Goal: Task Accomplishment & Management: Manage account settings

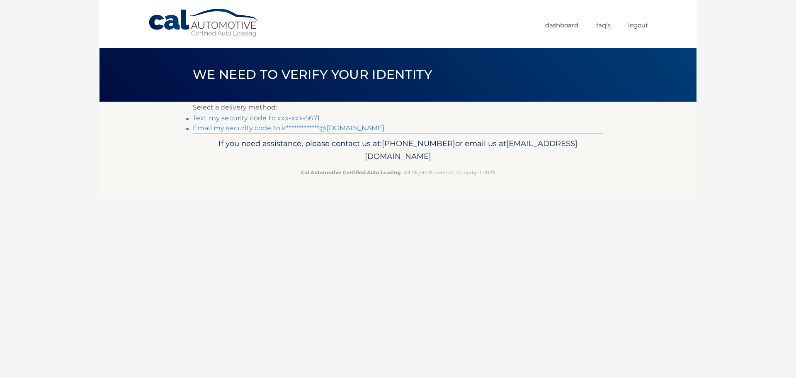
click at [298, 119] on link "Text my security code to xxx-xxx-5671" at bounding box center [256, 118] width 127 height 8
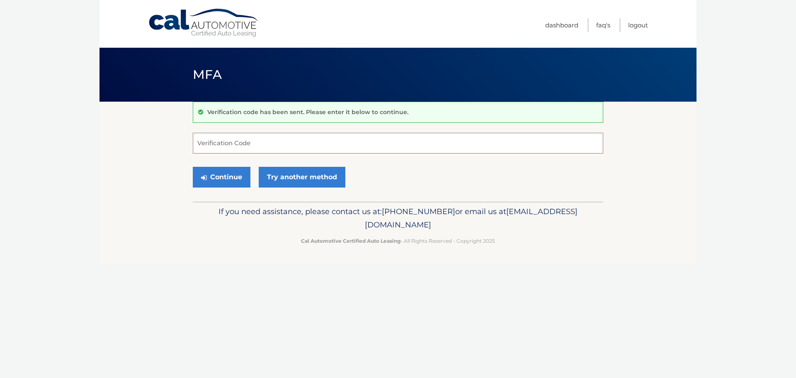
click at [268, 148] on input "Verification Code" at bounding box center [398, 143] width 410 height 21
type input "922920"
click at [193, 167] on button "Continue" at bounding box center [222, 177] width 58 height 21
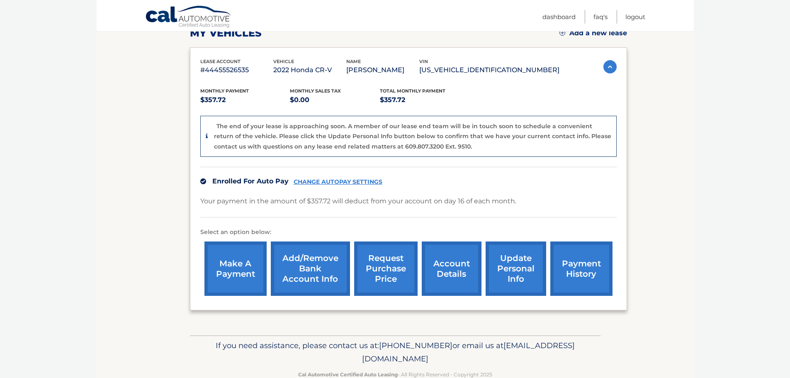
scroll to position [145, 0]
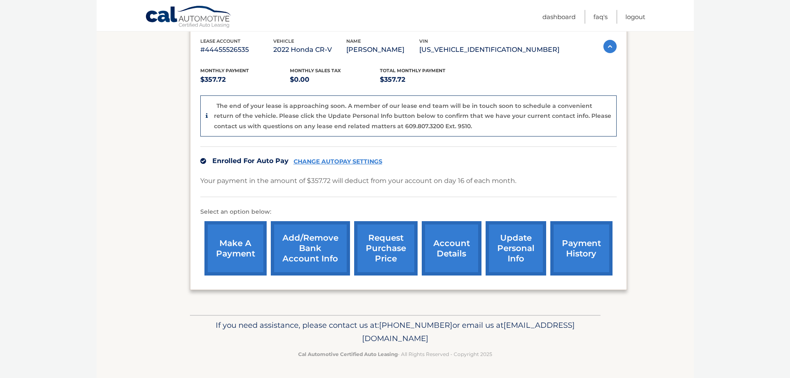
click at [580, 255] on link "payment history" at bounding box center [581, 248] width 62 height 54
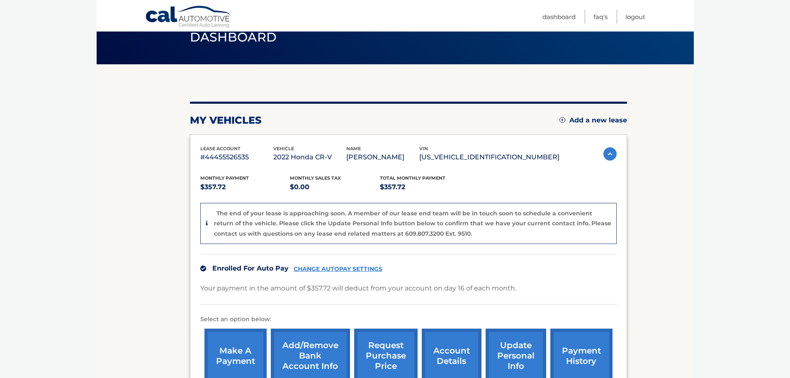
scroll to position [83, 0]
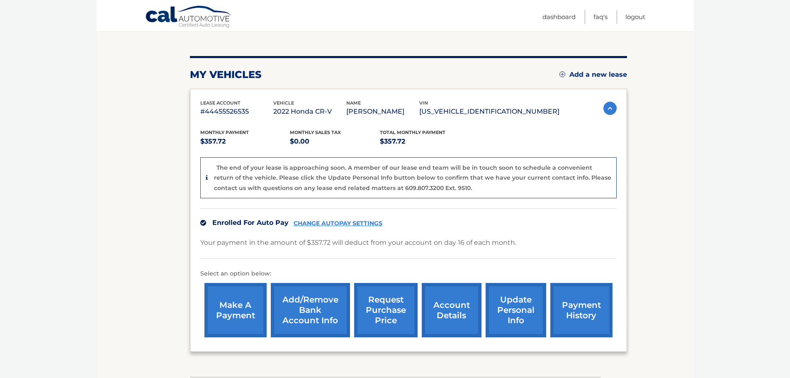
click at [453, 313] on link "account details" at bounding box center [452, 310] width 60 height 54
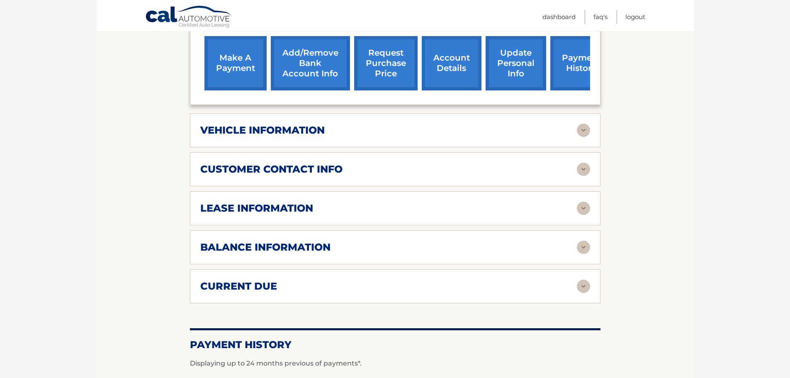
scroll to position [290, 0]
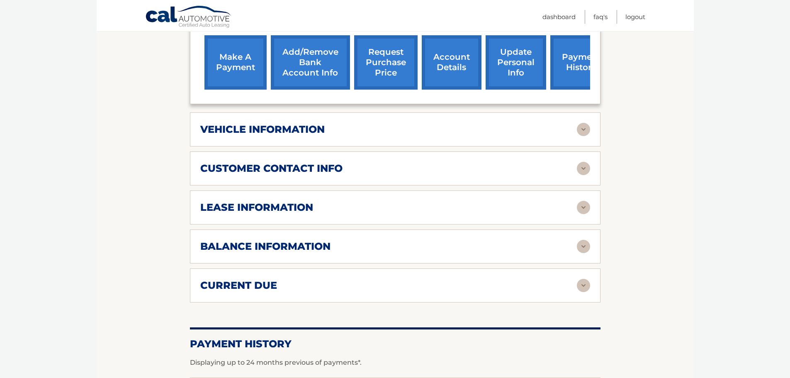
click at [585, 207] on img at bounding box center [583, 207] width 13 height 13
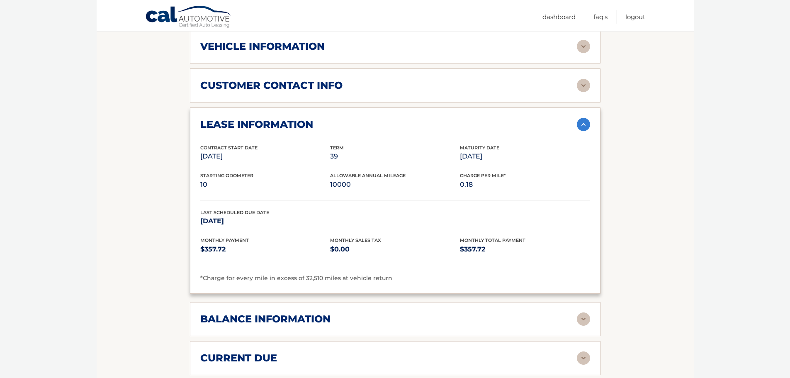
scroll to position [456, 0]
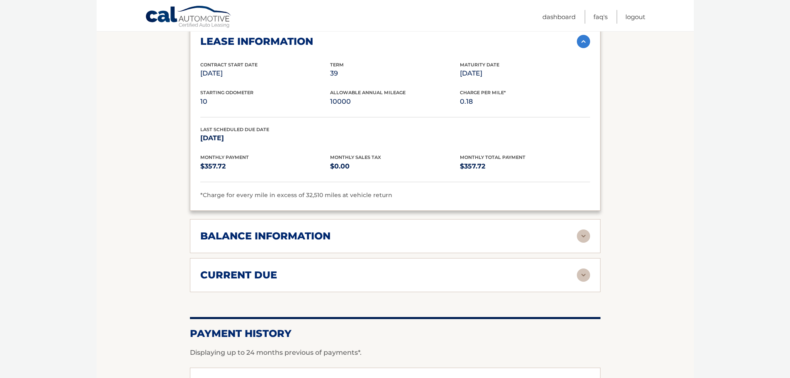
click at [583, 276] on img at bounding box center [583, 274] width 13 height 13
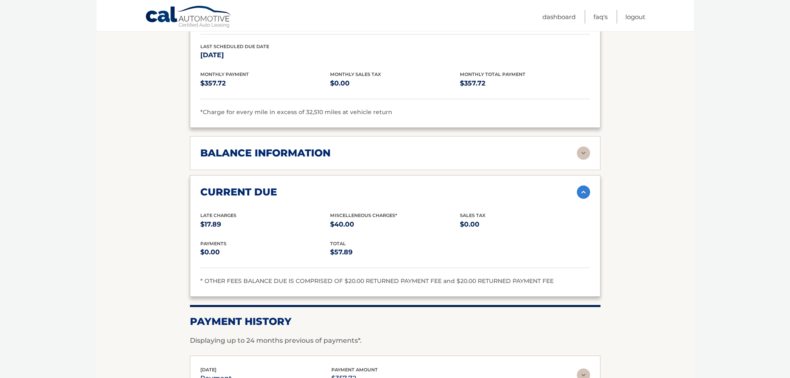
scroll to position [580, 0]
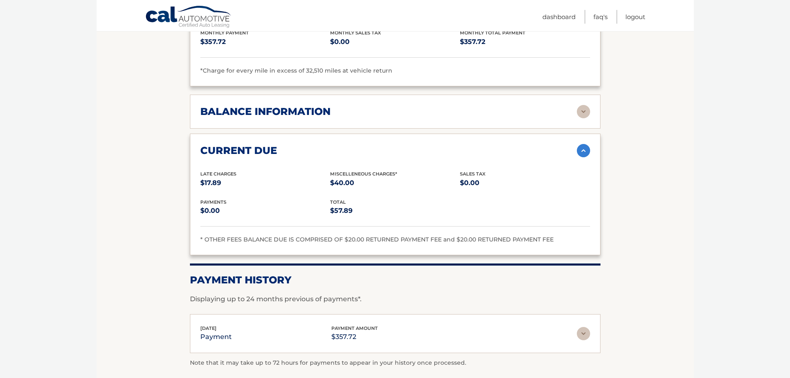
click at [584, 339] on img at bounding box center [583, 333] width 13 height 13
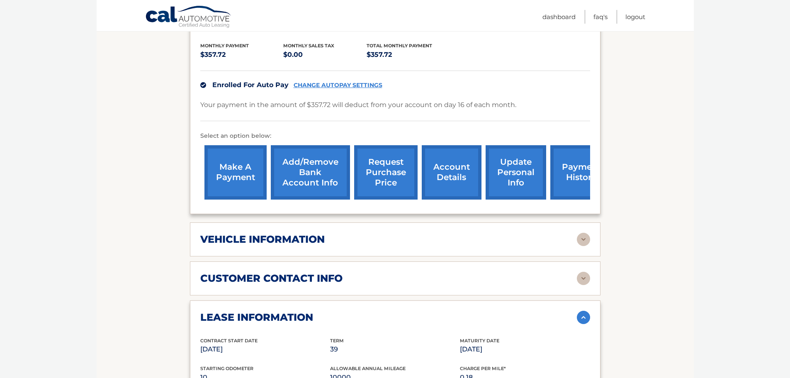
scroll to position [166, 0]
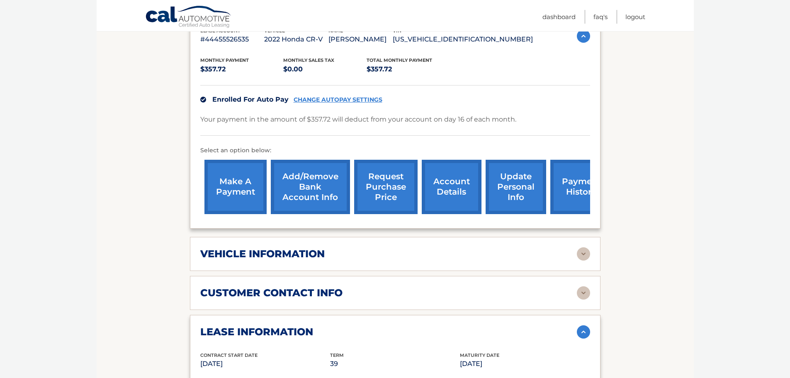
click at [323, 102] on link "CHANGE AUTOPAY SETTINGS" at bounding box center [337, 99] width 89 height 7
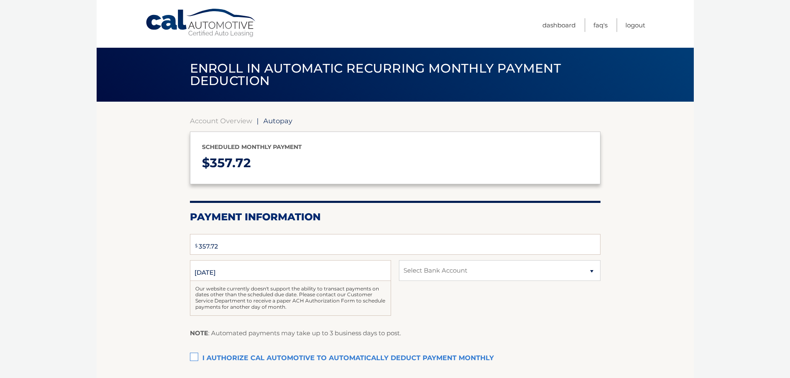
select select "MDRlNzAxODQtMGYzNC00NTg2LTg5ODAtYjQ3OWFkZGVhYjI1"
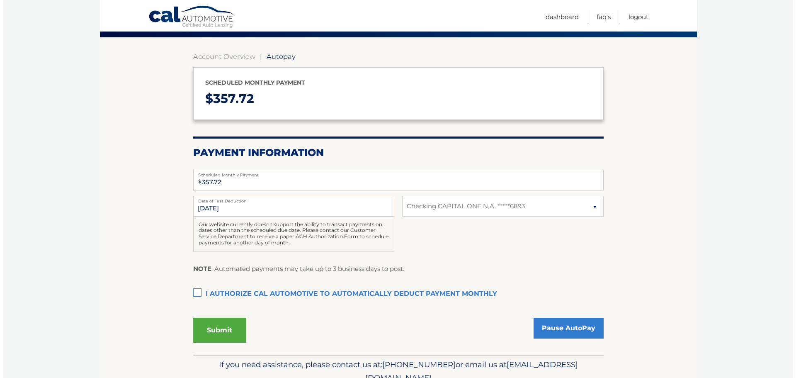
scroll to position [83, 0]
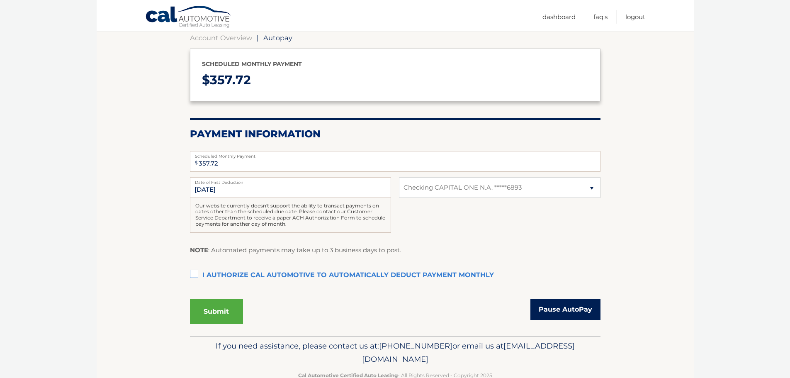
click at [558, 307] on link "Pause AutoPay" at bounding box center [565, 309] width 70 height 21
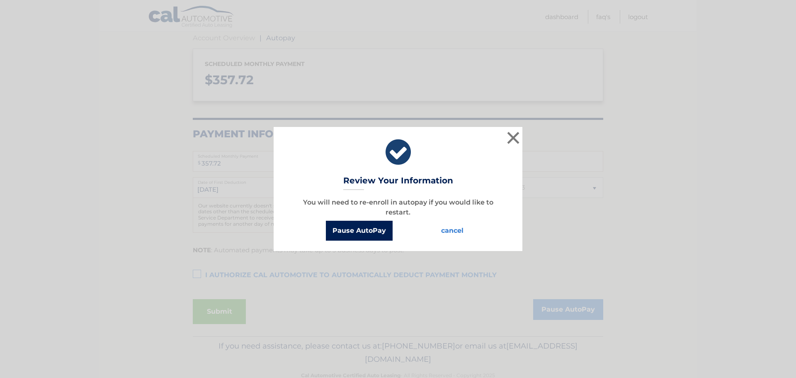
click at [372, 232] on button "Pause AutoPay" at bounding box center [359, 231] width 67 height 20
click at [340, 227] on button "Pause AutoPay" at bounding box center [359, 231] width 67 height 20
click at [364, 230] on button "Pause AutoPay" at bounding box center [359, 231] width 67 height 20
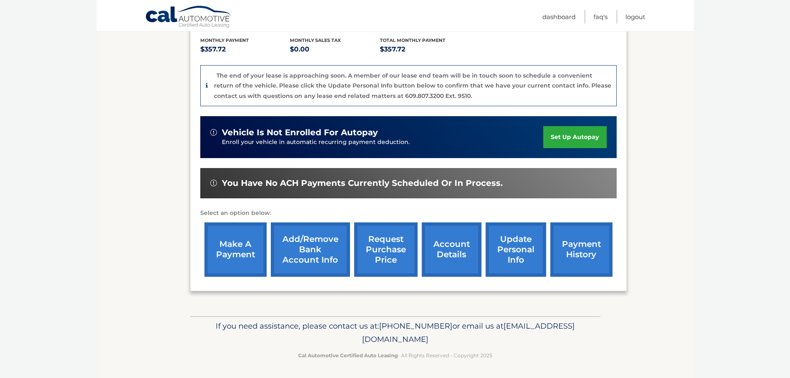
scroll to position [176, 0]
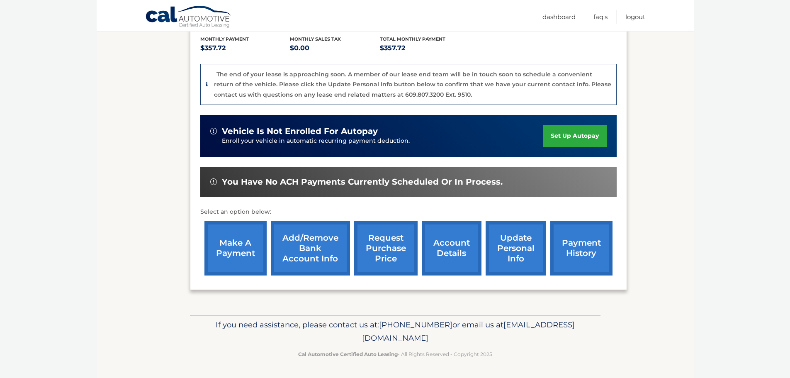
click at [314, 256] on link "Add/Remove bank account info" at bounding box center [310, 248] width 79 height 54
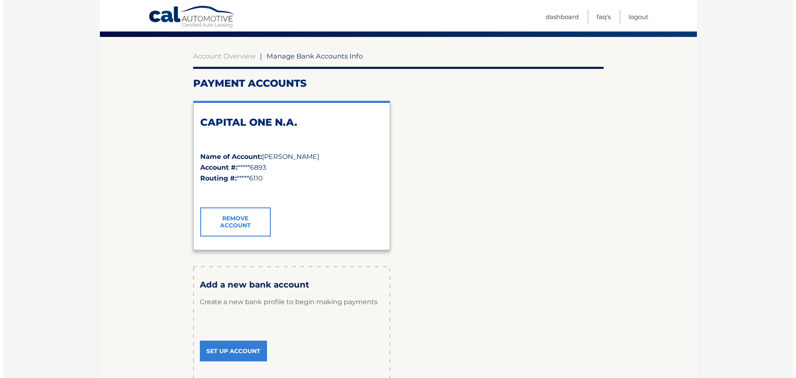
scroll to position [83, 0]
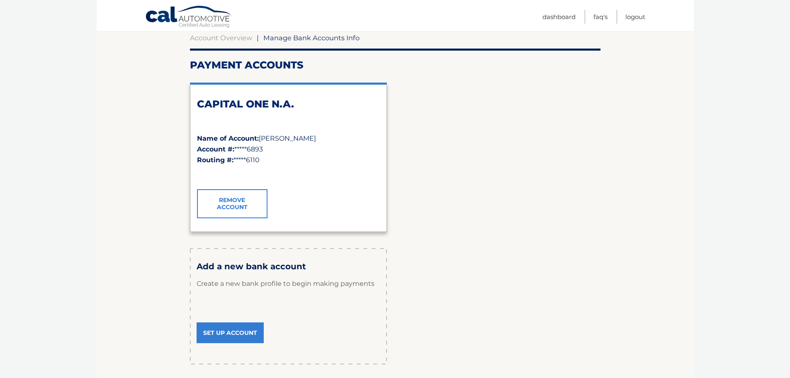
click at [236, 207] on link "Remove Account" at bounding box center [232, 203] width 70 height 29
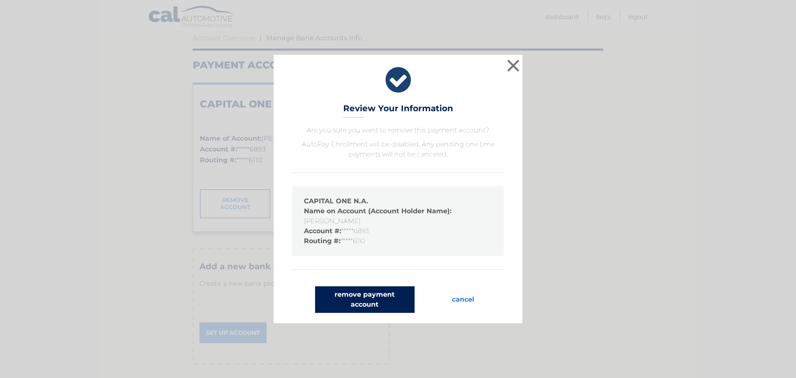
click at [380, 304] on button "remove payment account" at bounding box center [364, 299] width 99 height 27
